Goal: Task Accomplishment & Management: Manage account settings

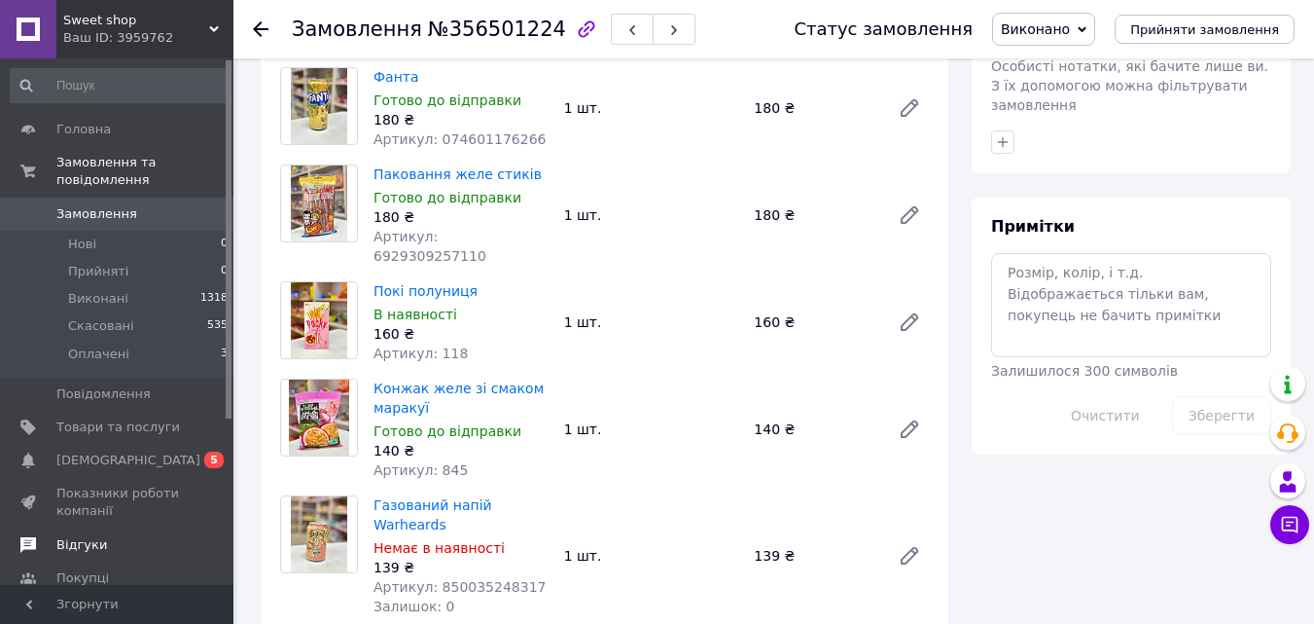
scroll to position [816, 0]
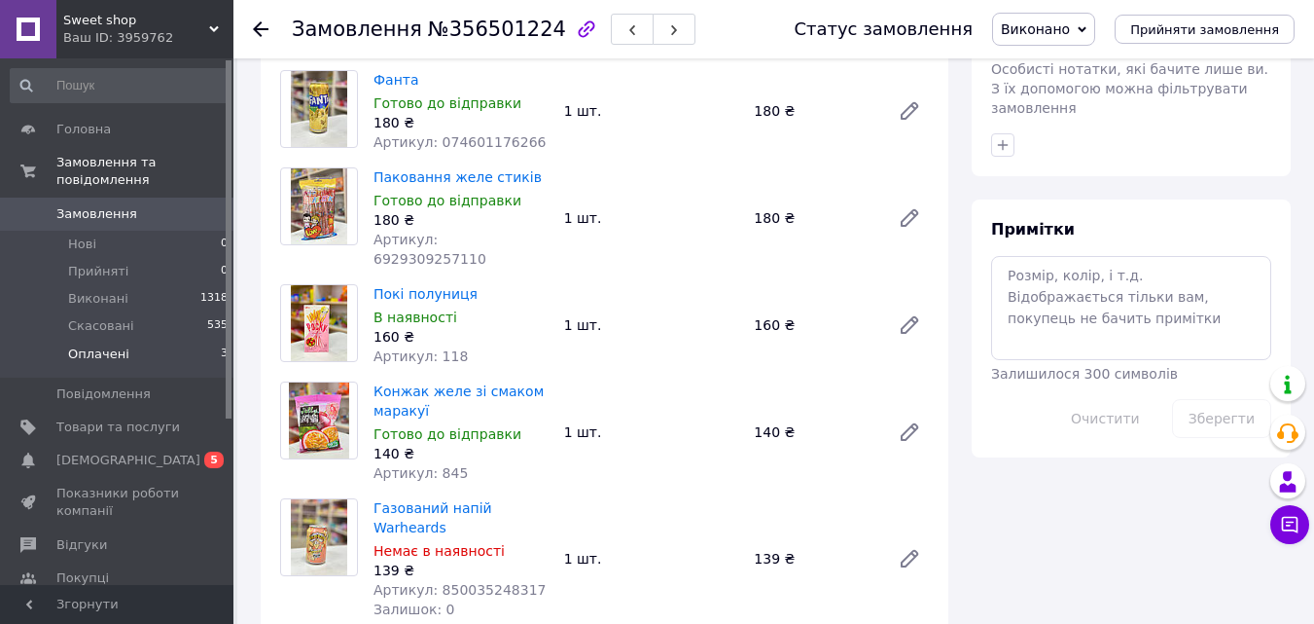
click at [96, 345] on span "Оплачені" at bounding box center [98, 354] width 61 height 18
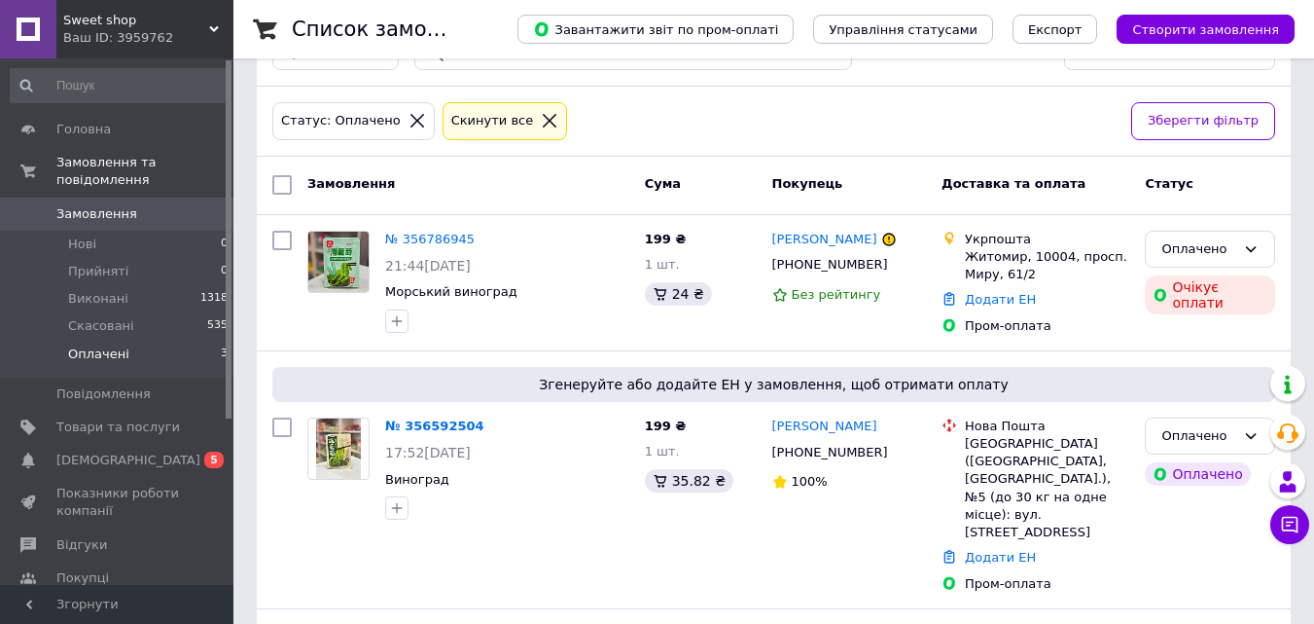
scroll to position [359, 0]
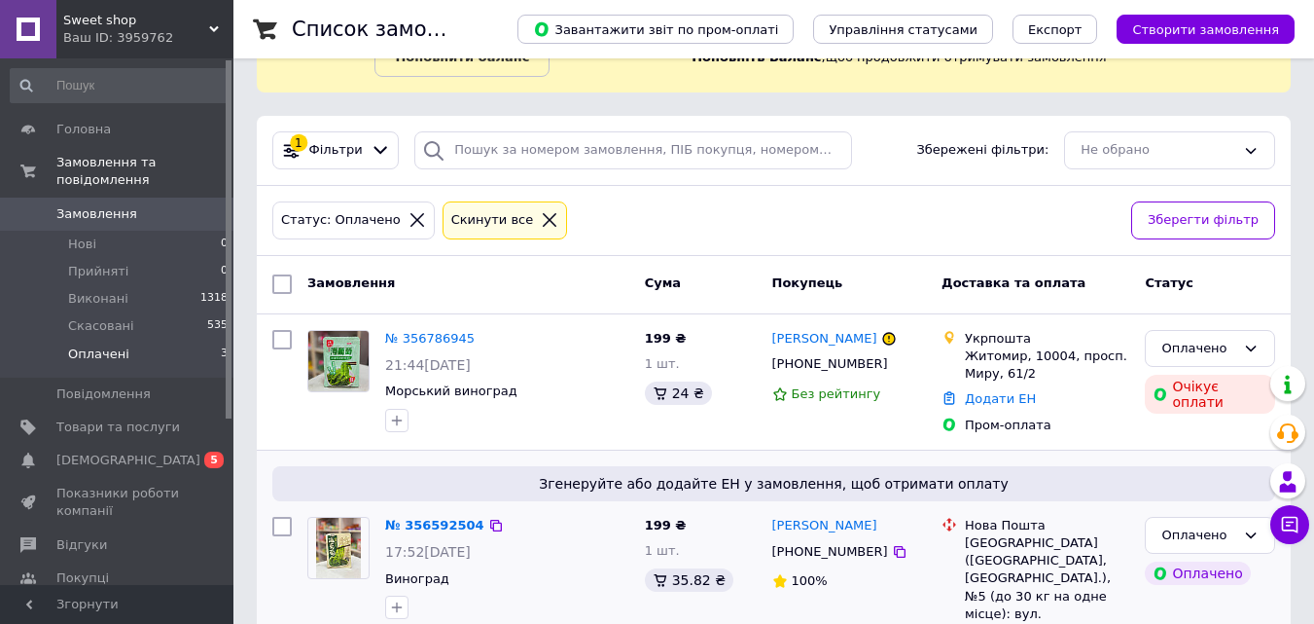
scroll to position [359, 0]
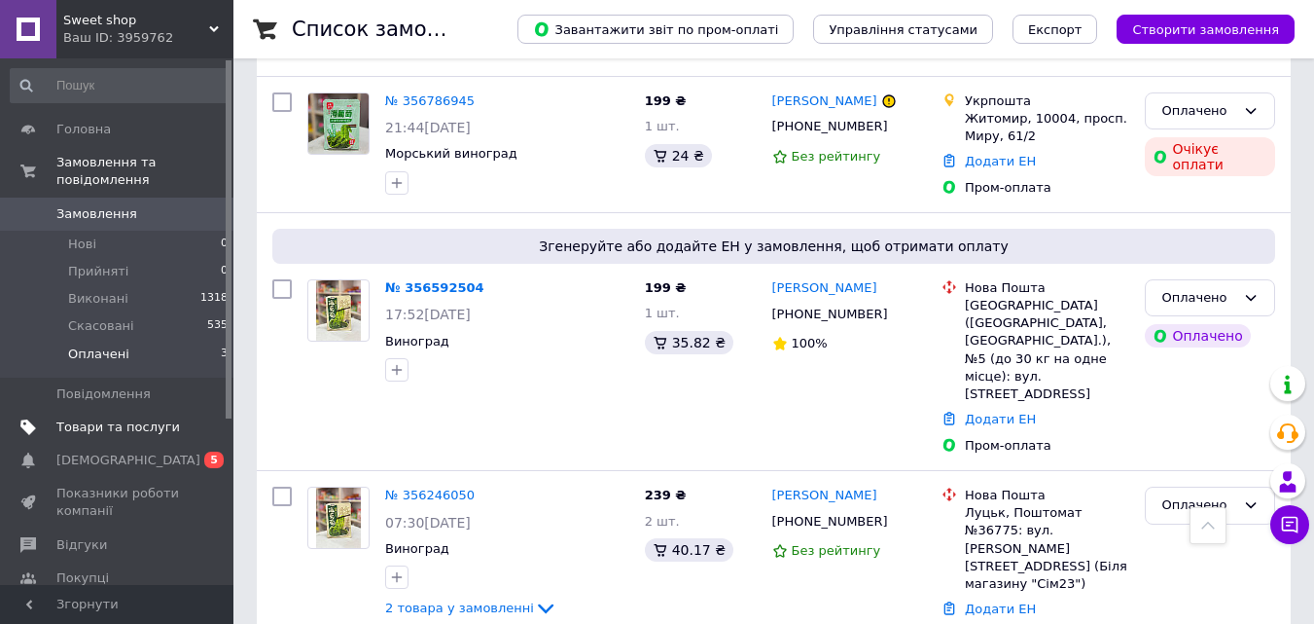
click at [143, 411] on link "Товари та послуги" at bounding box center [119, 427] width 239 height 33
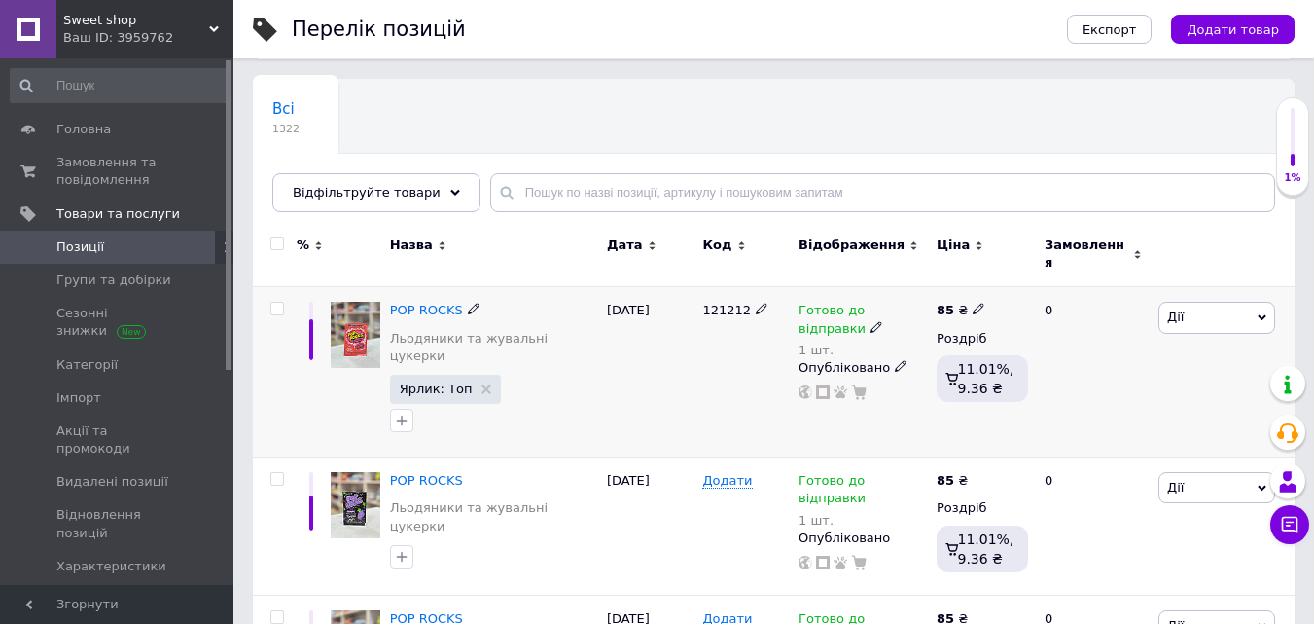
scroll to position [97, 0]
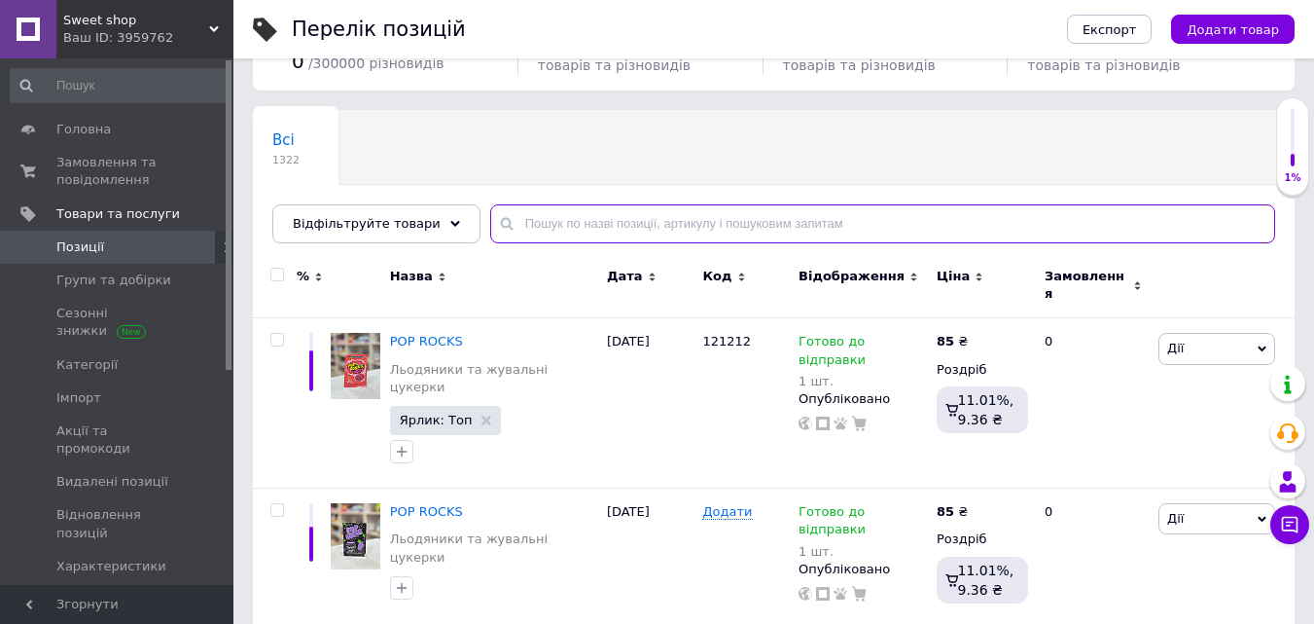
click at [530, 231] on input "text" at bounding box center [882, 223] width 785 height 39
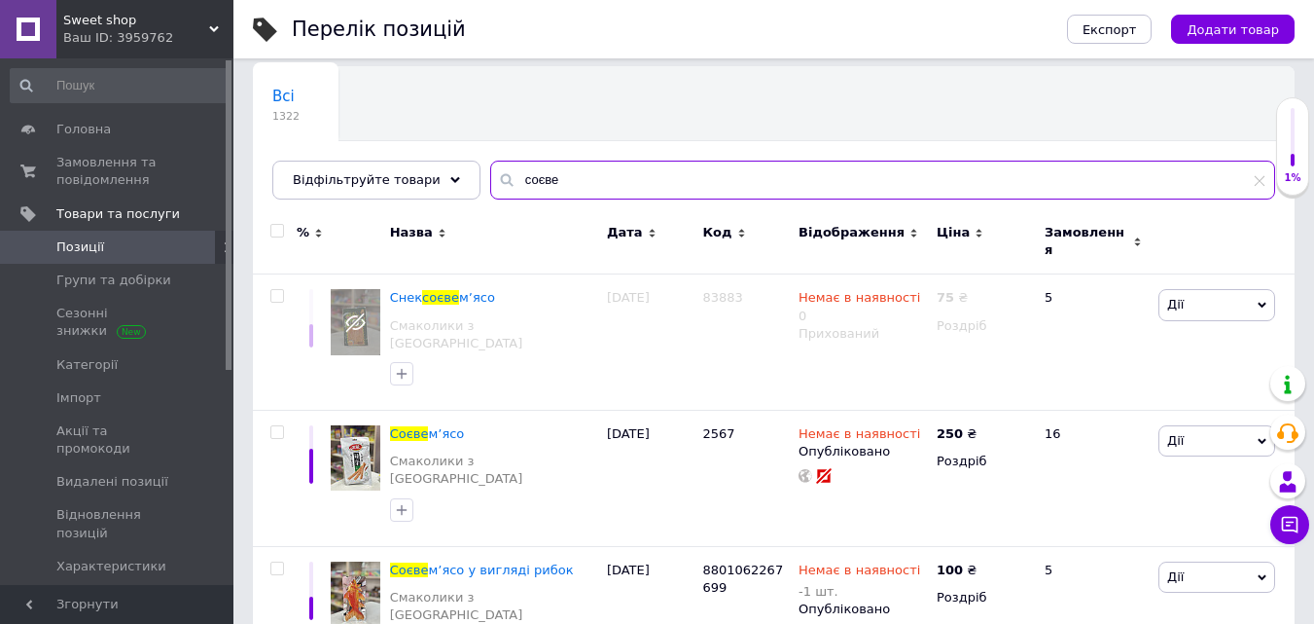
scroll to position [389, 0]
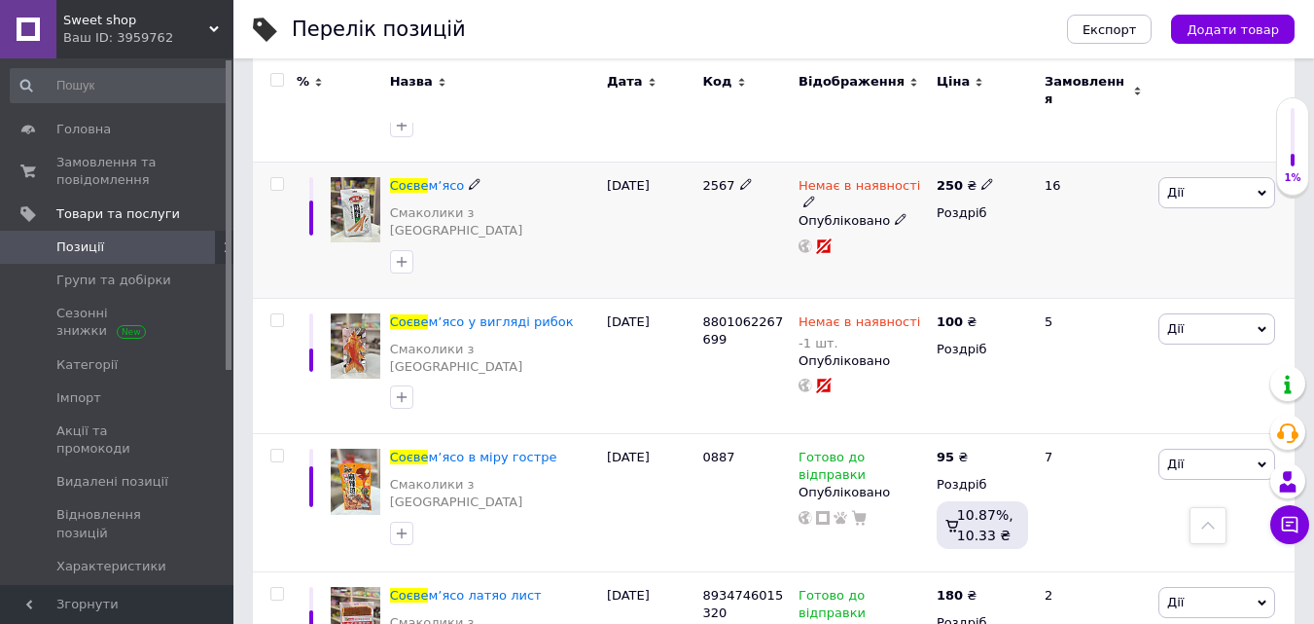
type input "соєве"
click at [823, 178] on span "Немає в наявності" at bounding box center [860, 188] width 122 height 20
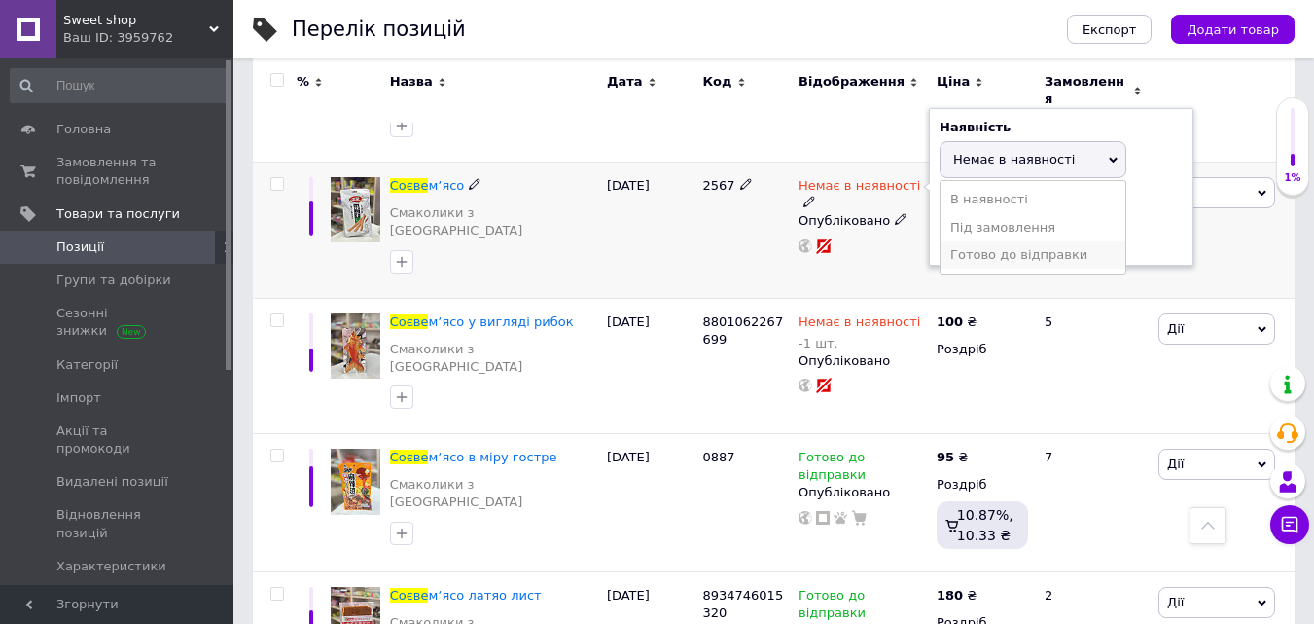
click at [982, 241] on li "Готово до відправки" at bounding box center [1033, 254] width 185 height 27
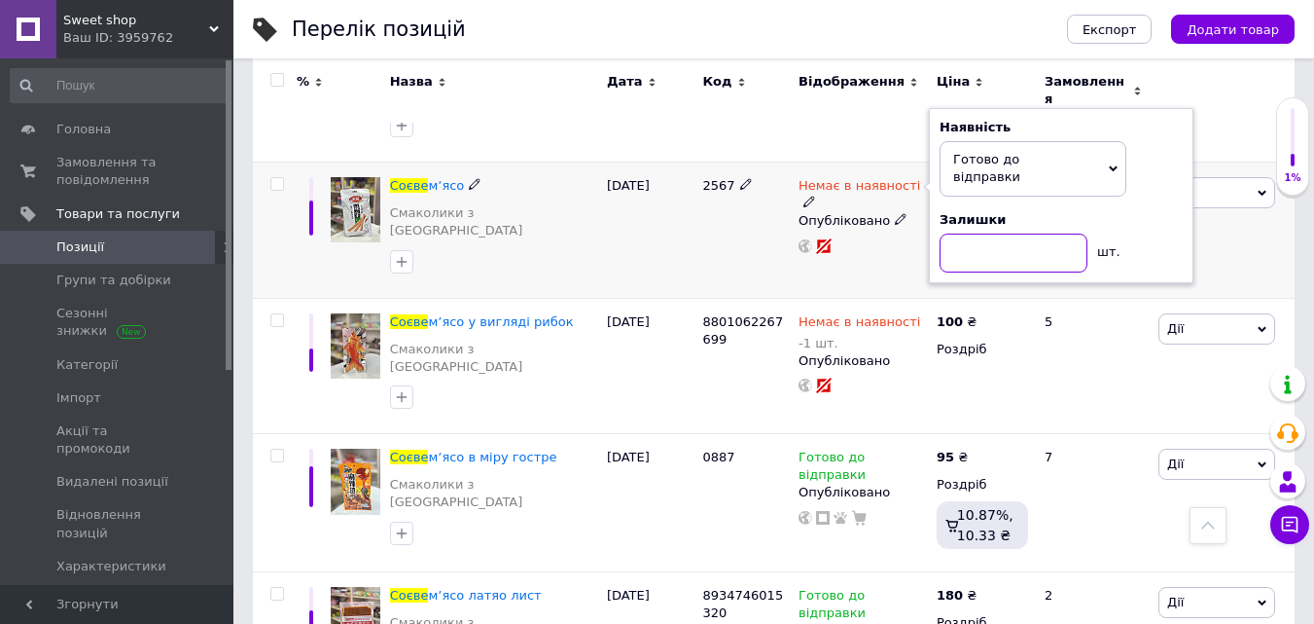
click at [984, 234] on input at bounding box center [1014, 253] width 148 height 39
type input "5"
click at [754, 217] on div "2567" at bounding box center [746, 230] width 96 height 136
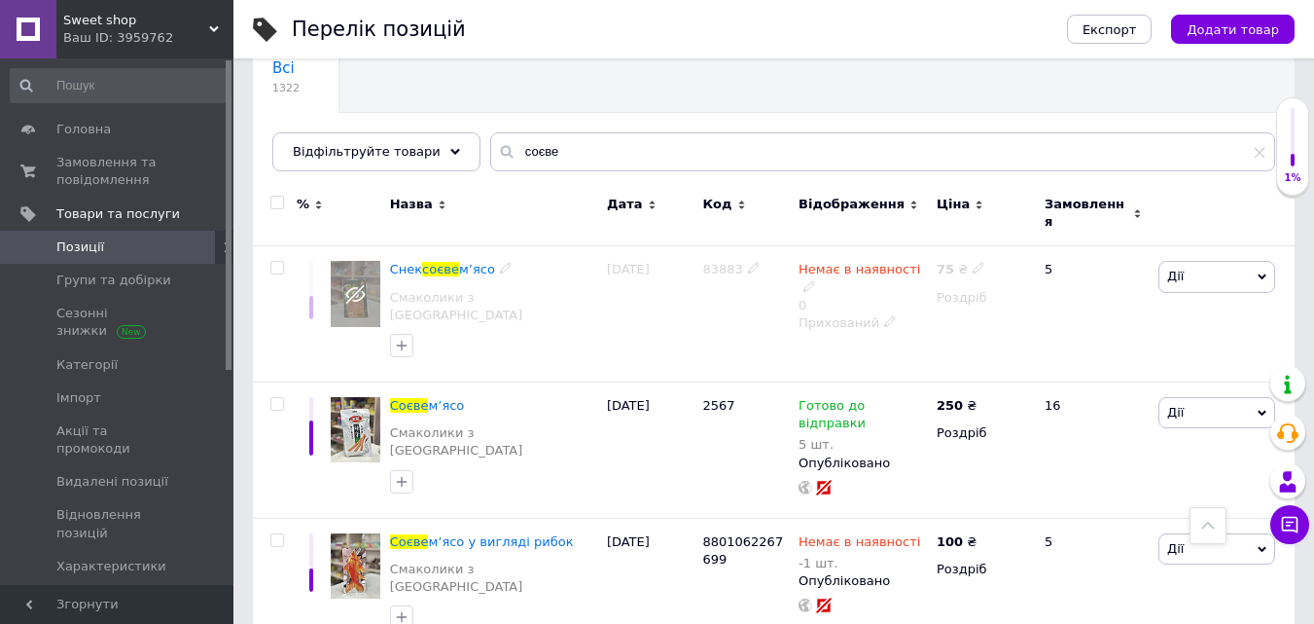
scroll to position [64, 0]
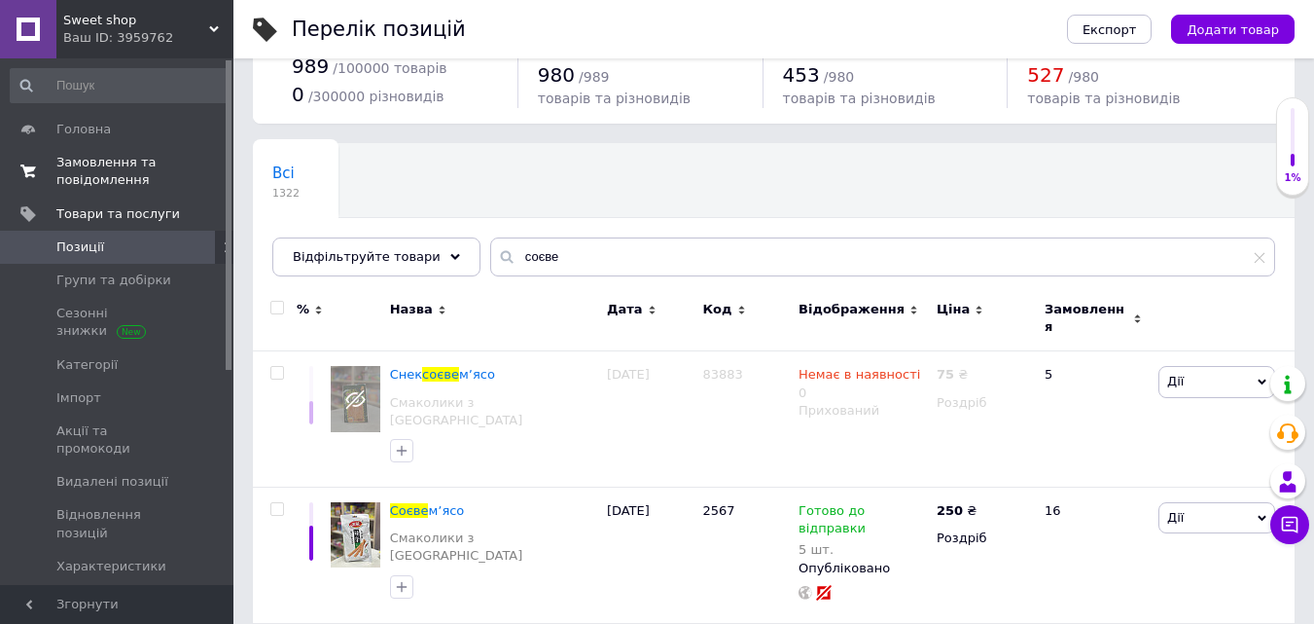
click at [125, 166] on span "Замовлення та повідомлення" at bounding box center [118, 171] width 124 height 35
